Goal: Task Accomplishment & Management: Use online tool/utility

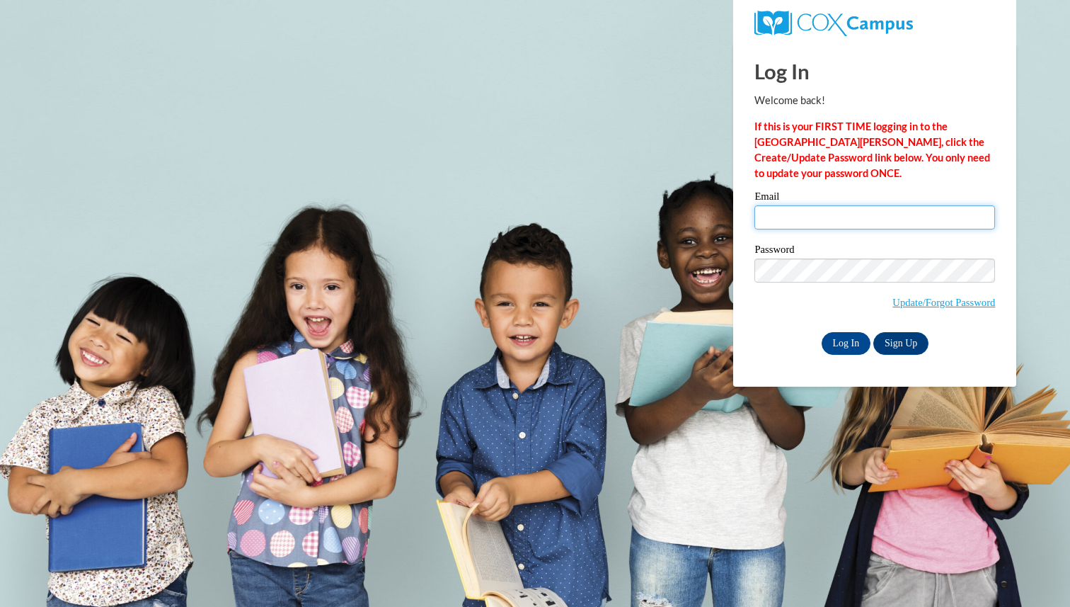
click at [833, 208] on input "Email" at bounding box center [874, 217] width 241 height 24
type input "gummkj09@uwgb.edu"
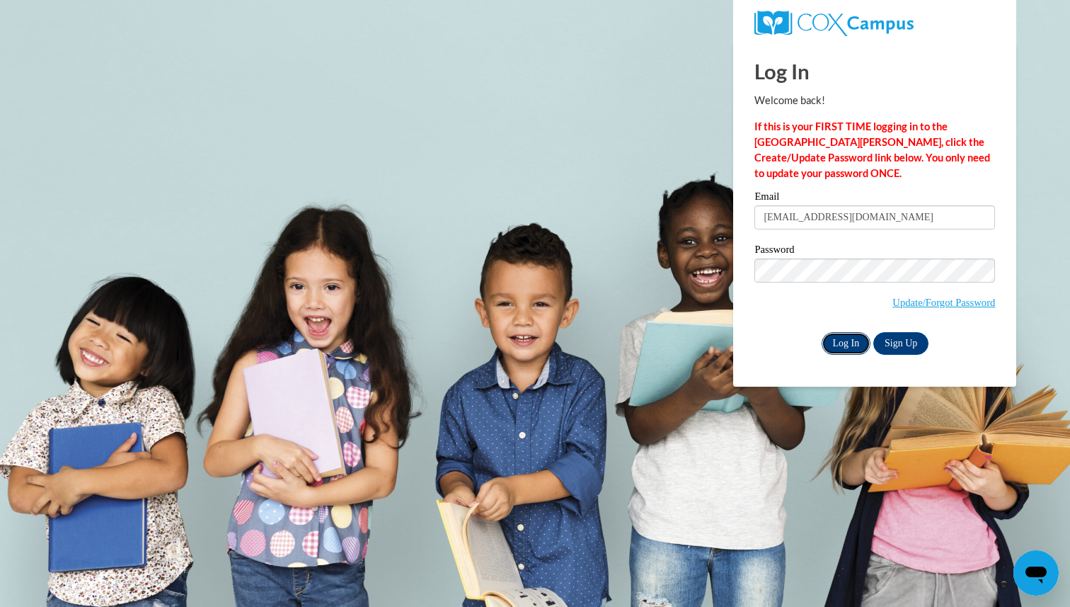
click at [851, 335] on input "Log In" at bounding box center [847, 343] width 50 height 23
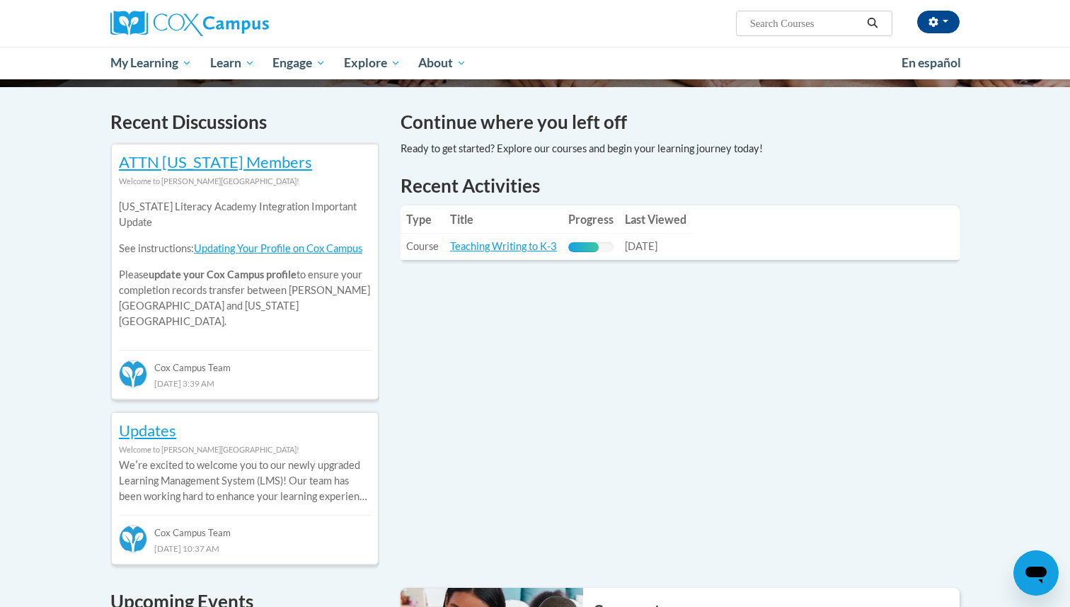
scroll to position [316, 0]
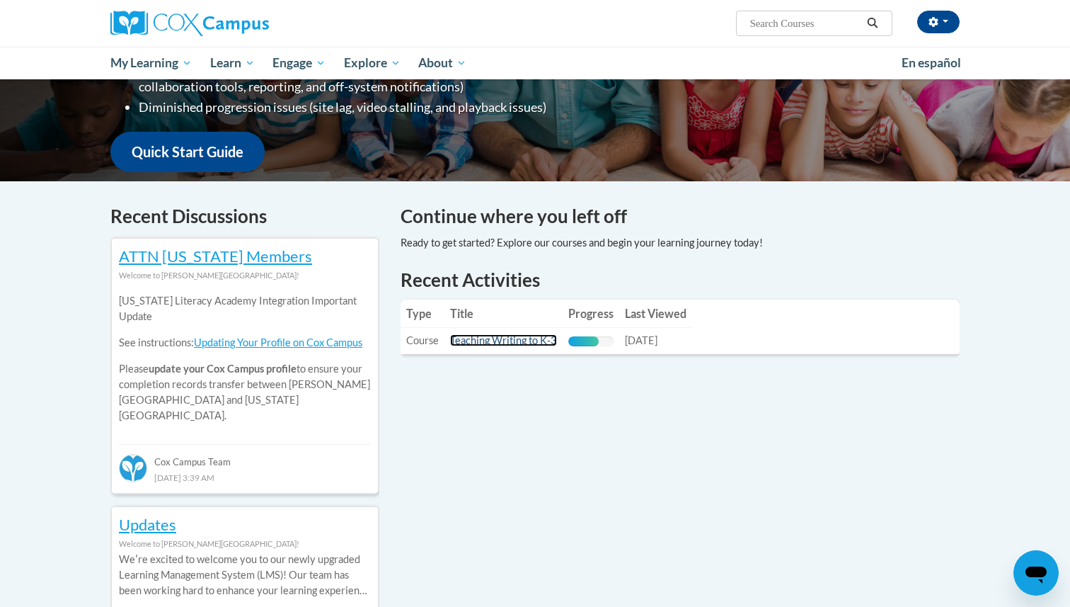
click at [459, 339] on link "Teaching Writing to K-3" at bounding box center [503, 340] width 107 height 12
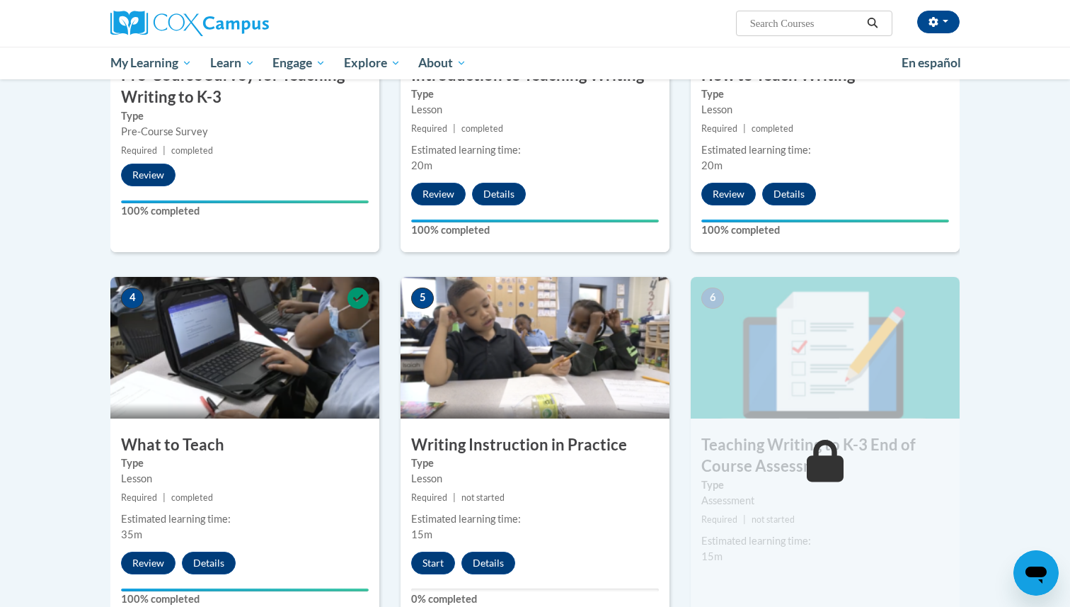
scroll to position [483, 0]
